Goal: Check status

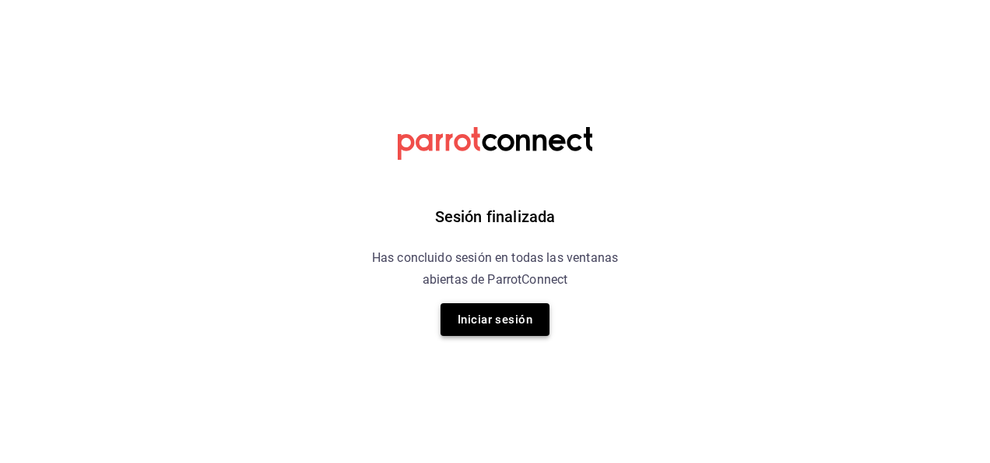
click at [477, 305] on button "Iniciar sesión" at bounding box center [495, 319] width 109 height 33
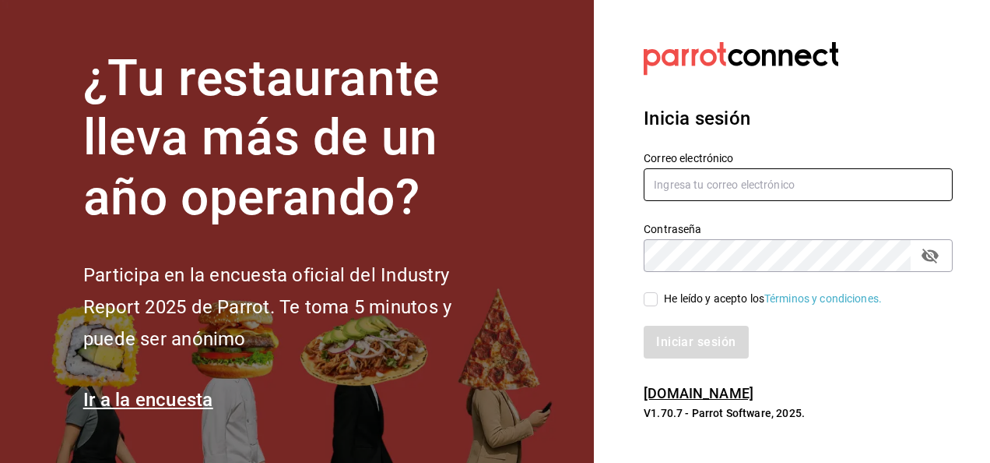
type input "carlos.moreno@grupocosteno.com"
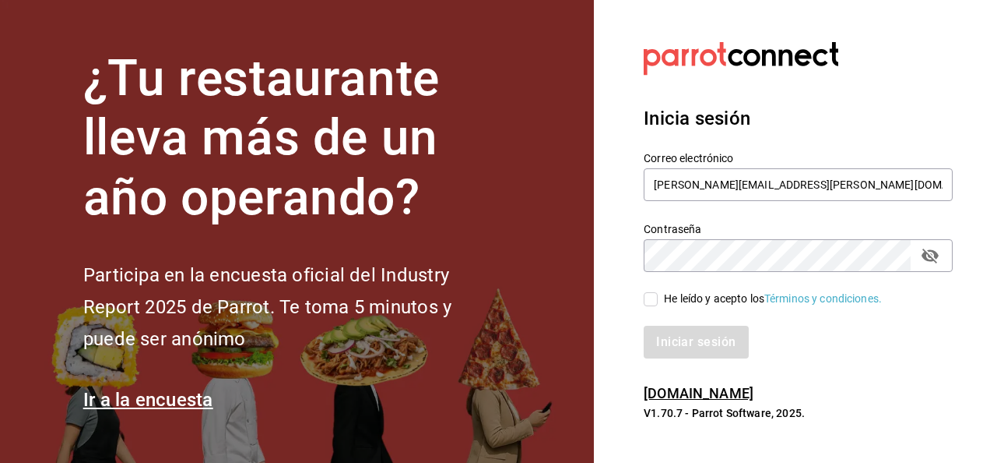
click at [647, 299] on input "He leído y acepto los Términos y condiciones." at bounding box center [651, 299] width 14 height 14
checkbox input "true"
click at [674, 343] on button "Iniciar sesión" at bounding box center [697, 341] width 106 height 33
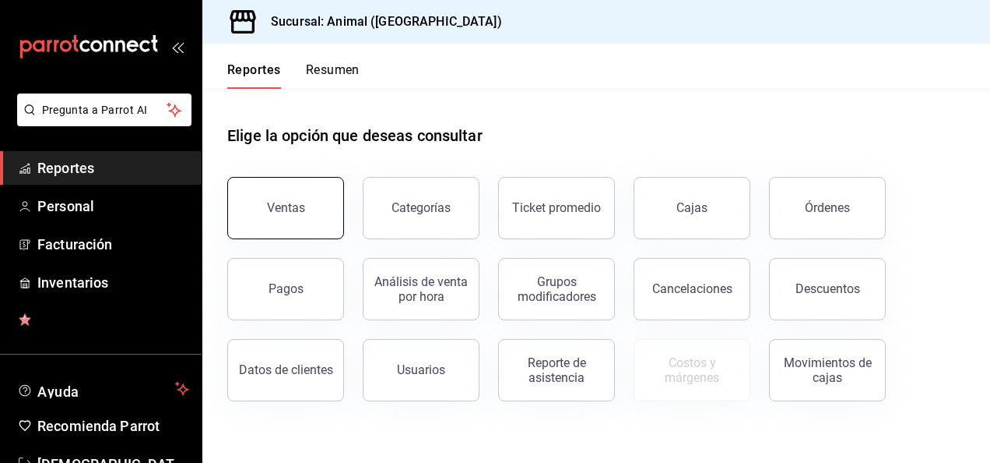
click at [302, 212] on div "Ventas" at bounding box center [286, 207] width 38 height 15
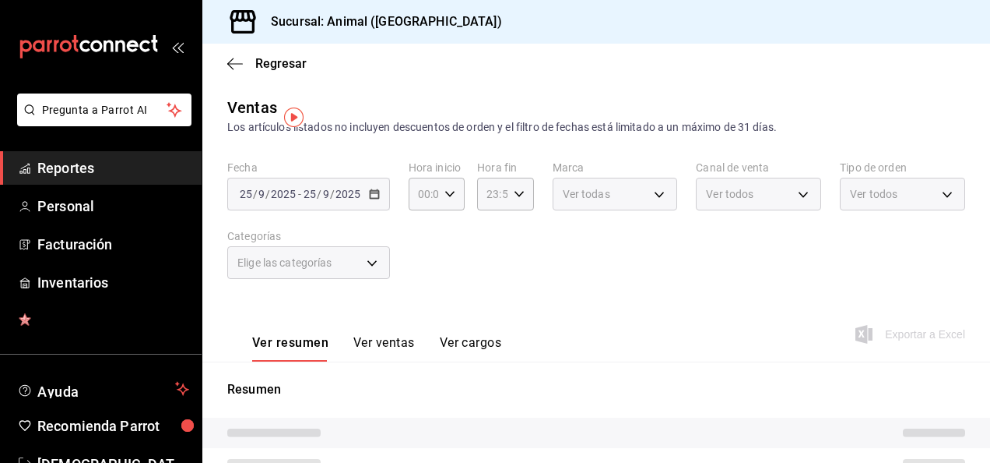
click at [376, 202] on div "[DATE] [DATE] - [DATE] [DATE]" at bounding box center [308, 194] width 163 height 33
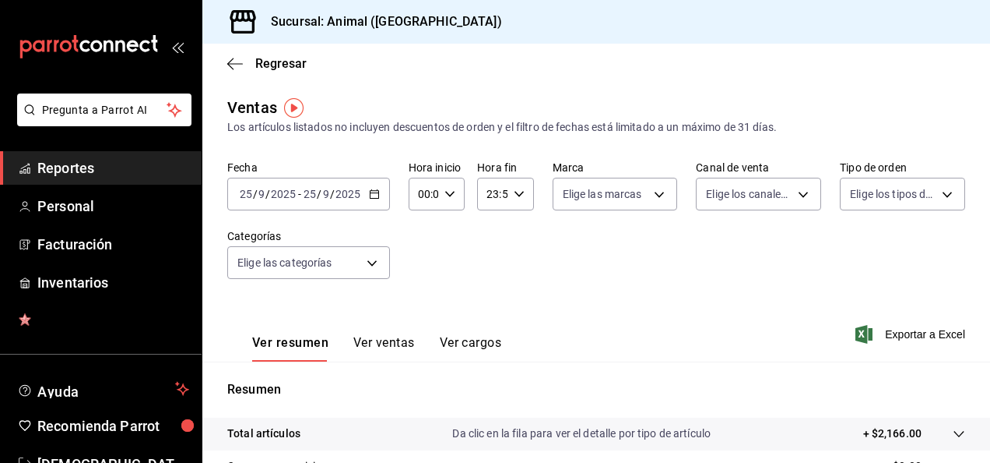
click at [371, 195] on icon "button" at bounding box center [374, 193] width 11 height 11
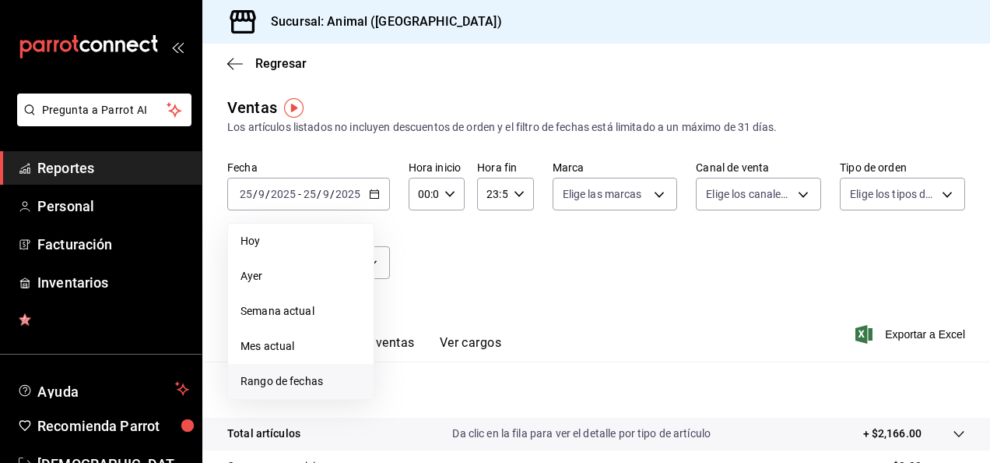
click at [301, 378] on span "Rango de fechas" at bounding box center [301, 381] width 121 height 16
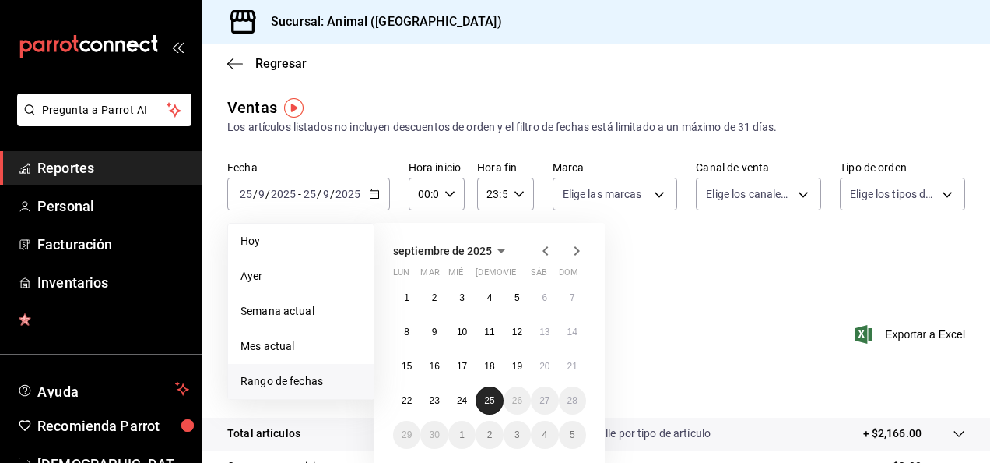
drag, startPoint x: 472, startPoint y: 399, endPoint x: 492, endPoint y: 405, distance: 21.2
click at [492, 405] on button "25" at bounding box center [489, 400] width 27 height 28
click at [464, 407] on button "24" at bounding box center [462, 400] width 27 height 28
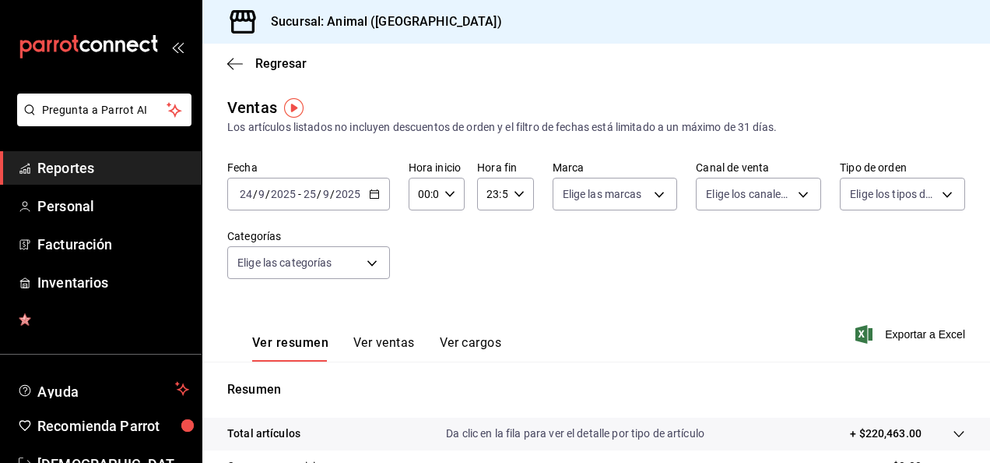
click at [445, 190] on icon "button" at bounding box center [450, 193] width 11 height 11
click at [420, 292] on span "04" at bounding box center [421, 291] width 3 height 12
type input "04:00"
click at [512, 195] on div at bounding box center [495, 231] width 990 height 463
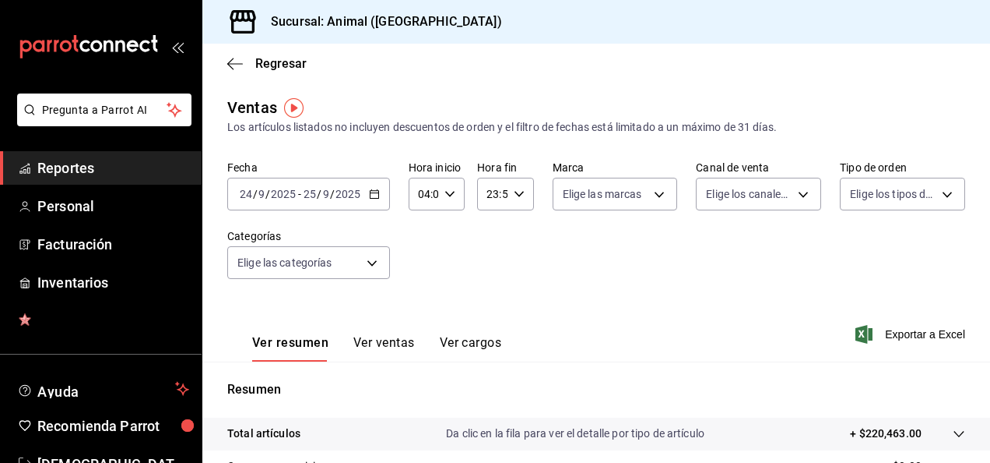
click at [514, 195] on icon "button" at bounding box center [519, 193] width 11 height 11
click at [491, 252] on span "04" at bounding box center [488, 258] width 3 height 12
click at [516, 235] on span "00" at bounding box center [516, 233] width 3 height 12
type input "04:00"
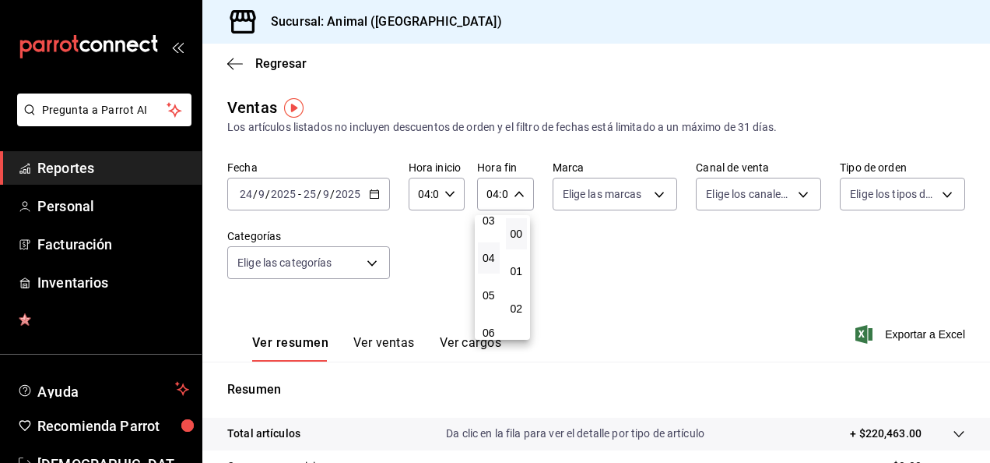
click at [978, 231] on div at bounding box center [495, 231] width 990 height 463
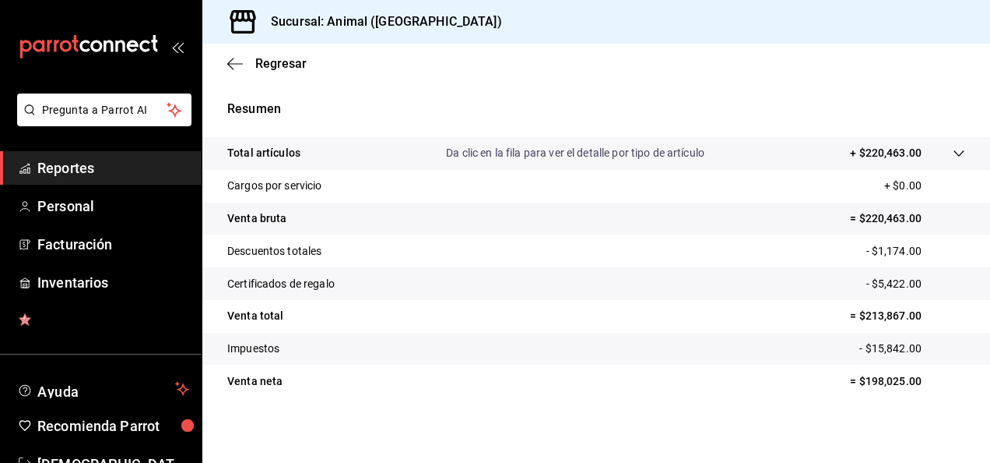
scroll to position [283, 0]
